Goal: Submit feedback/report problem

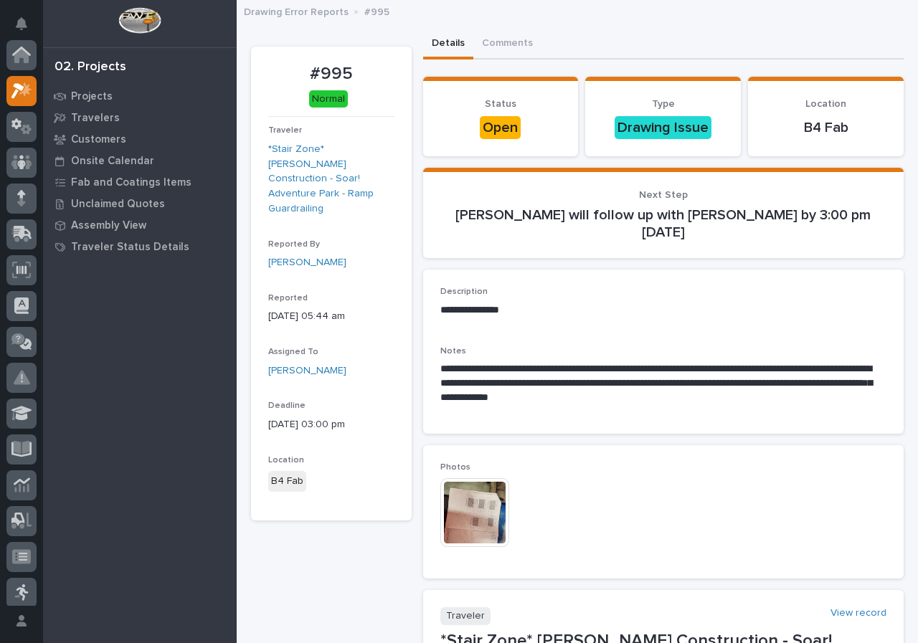
scroll to position [36, 0]
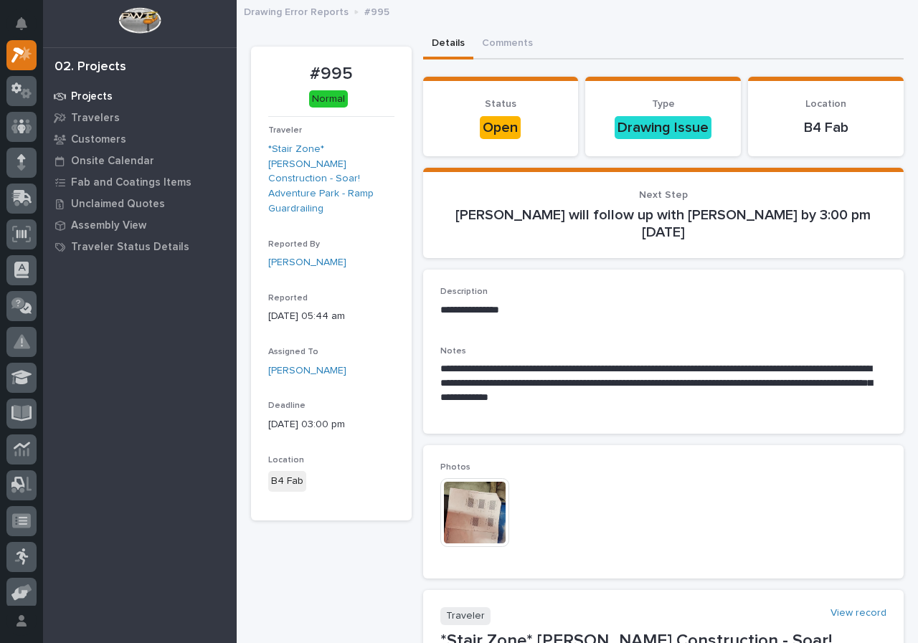
click at [103, 100] on p "Projects" at bounding box center [92, 96] width 42 height 13
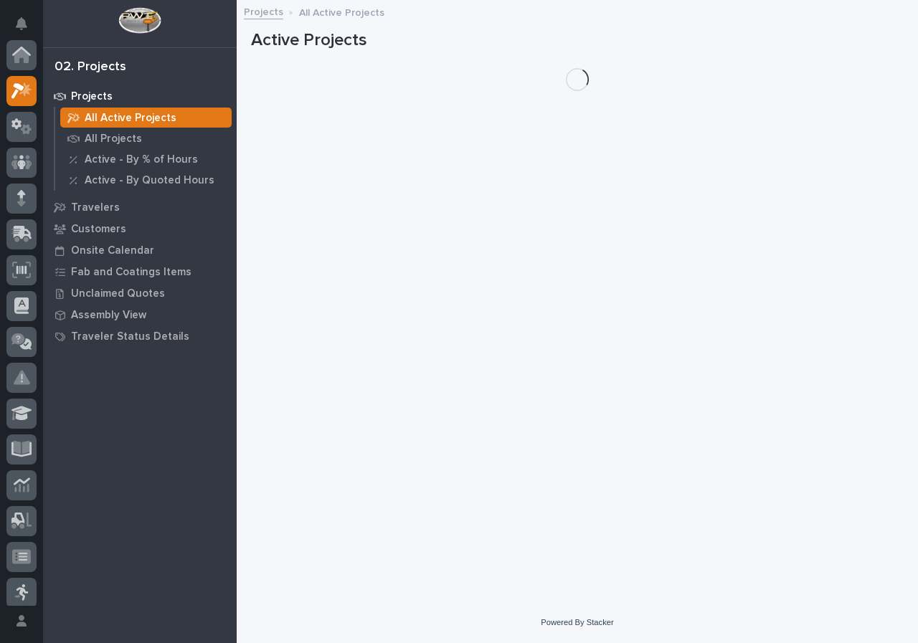
scroll to position [36, 0]
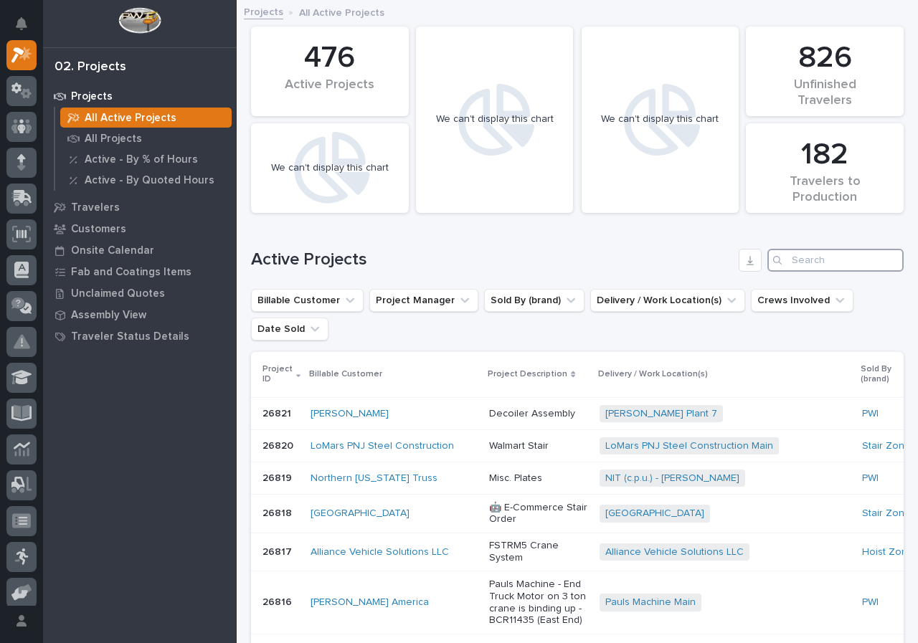
click at [797, 264] on input "Search" at bounding box center [835, 260] width 136 height 23
type input "26686"
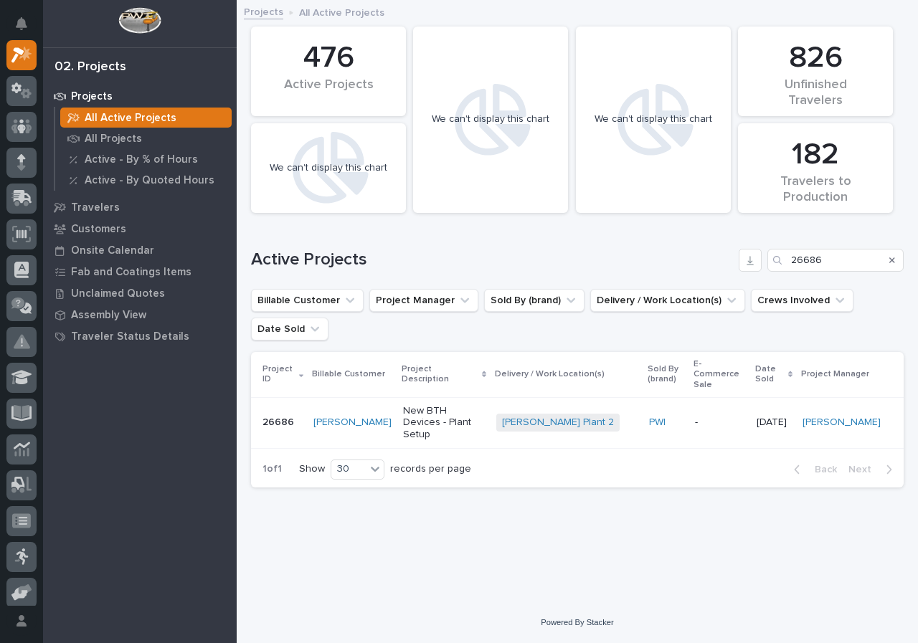
click at [371, 411] on div "[PERSON_NAME]" at bounding box center [352, 423] width 78 height 24
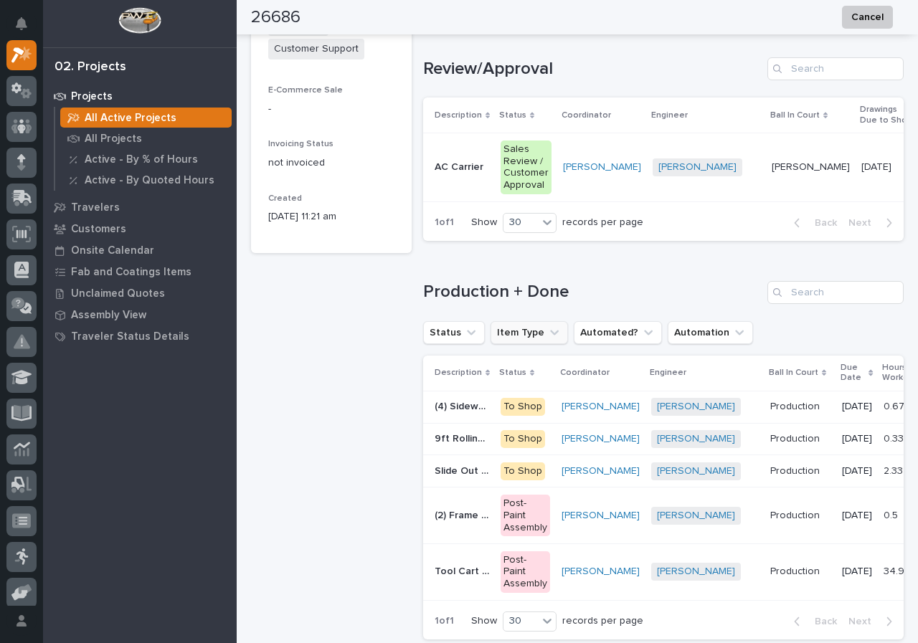
scroll to position [789, 0]
click at [460, 445] on p "9ft Rolling Guardrail Front Cap Station" at bounding box center [463, 437] width 57 height 15
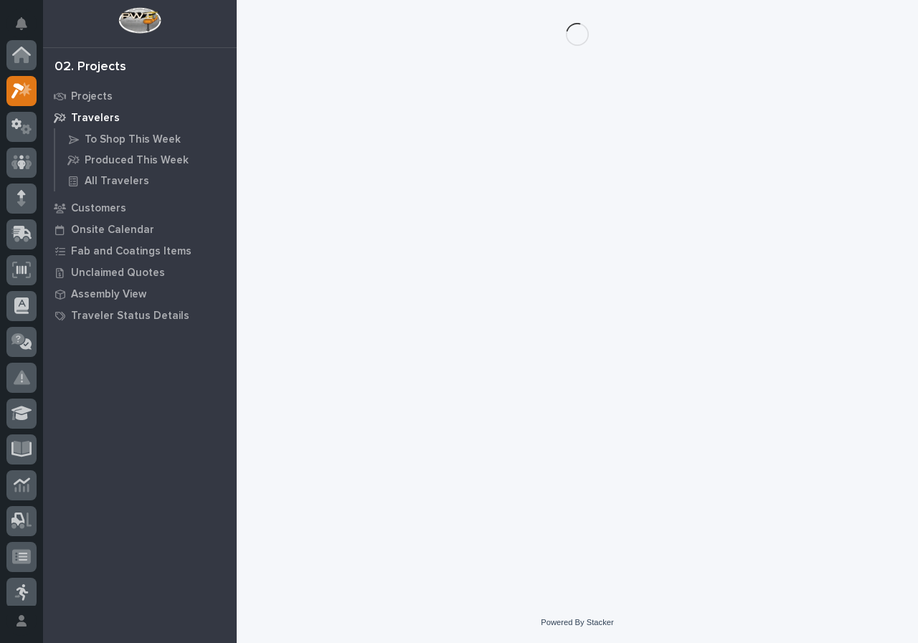
scroll to position [36, 0]
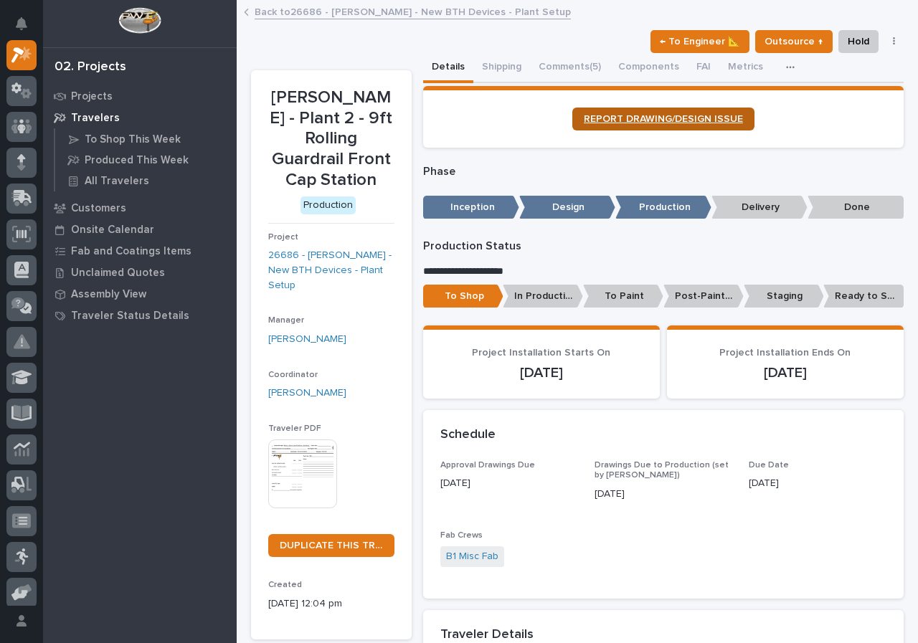
click at [698, 118] on span "REPORT DRAWING/DESIGN ISSUE" at bounding box center [663, 119] width 159 height 10
